Goal: Task Accomplishment & Management: Complete application form

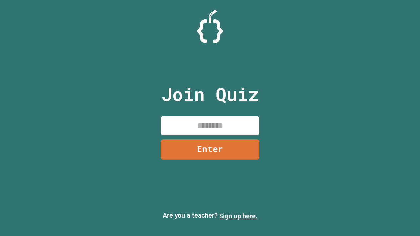
click at [238, 216] on link "Sign up here." at bounding box center [238, 216] width 38 height 8
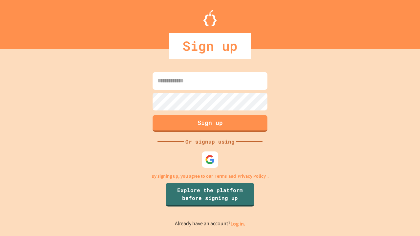
click at [238, 224] on link "Log in." at bounding box center [237, 223] width 15 height 7
